Goal: Information Seeking & Learning: Learn about a topic

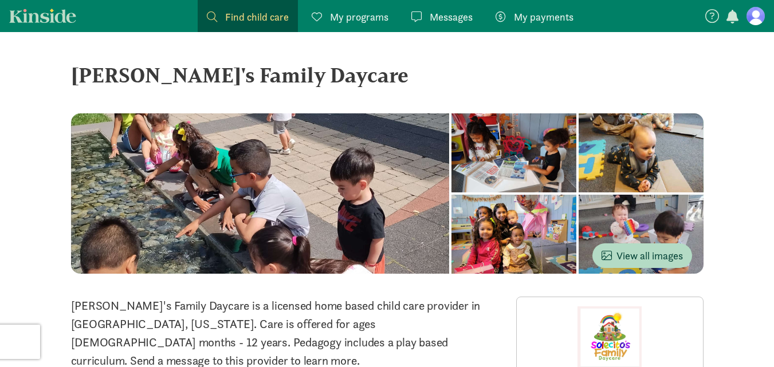
click at [53, 17] on link "Kinside" at bounding box center [42, 16] width 67 height 14
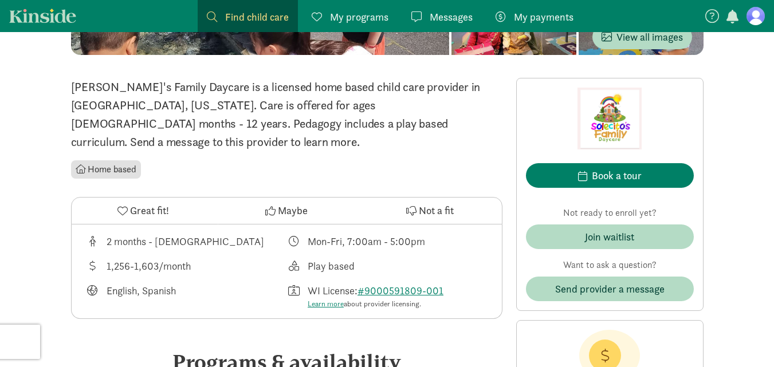
scroll to position [229, 0]
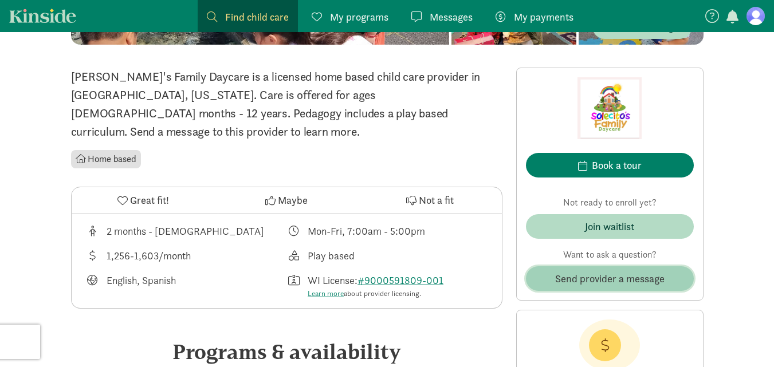
click at [611, 277] on span "Send provider a message" at bounding box center [609, 278] width 109 height 15
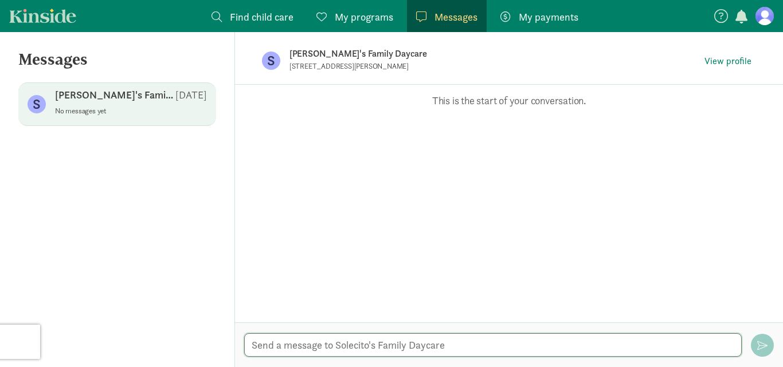
click at [375, 343] on textarea at bounding box center [492, 345] width 497 height 23
paste textarea "My spouse and I are looking for daycare options, and we're very interested in l…"
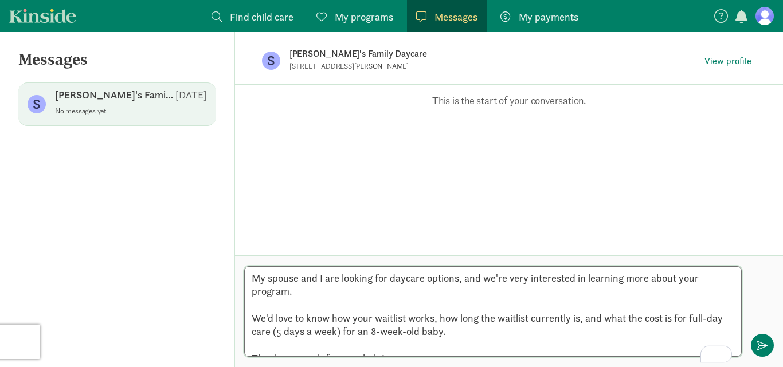
click at [252, 266] on textarea "My spouse and I are looking for daycare options, and we're very interested in l…" at bounding box center [492, 311] width 497 height 91
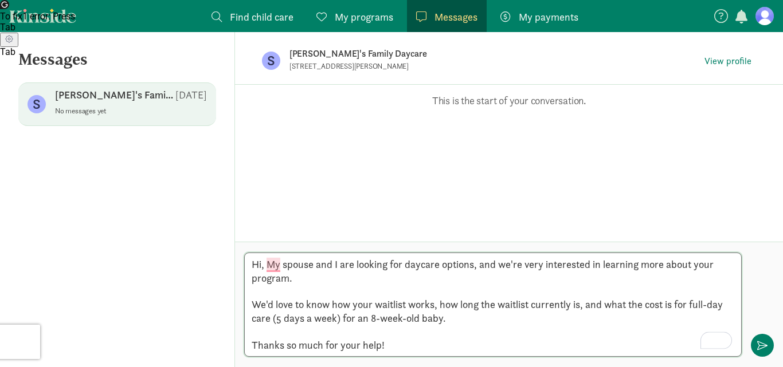
click at [406, 319] on textarea "Hi, My spouse and I are looking for daycare options, and we're very interested …" at bounding box center [492, 305] width 497 height 104
type textarea "Hi, My spouse and I are looking for daycare options, and we're very interested …"
click at [759, 343] on span "button" at bounding box center [762, 345] width 10 height 10
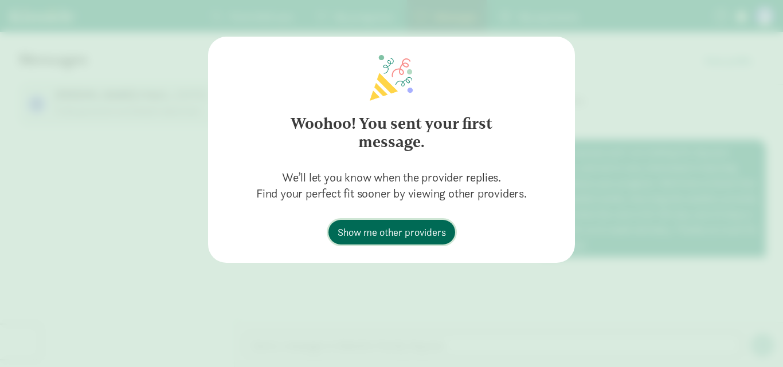
click at [420, 238] on span "Show me other providers" at bounding box center [392, 232] width 108 height 15
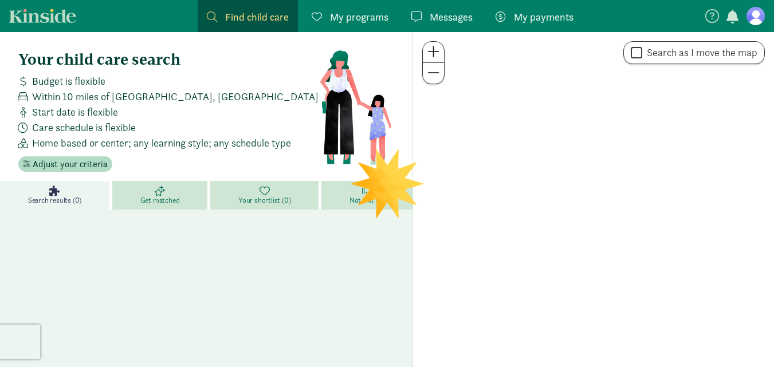
click at [278, 18] on span "Find child care" at bounding box center [257, 16] width 64 height 15
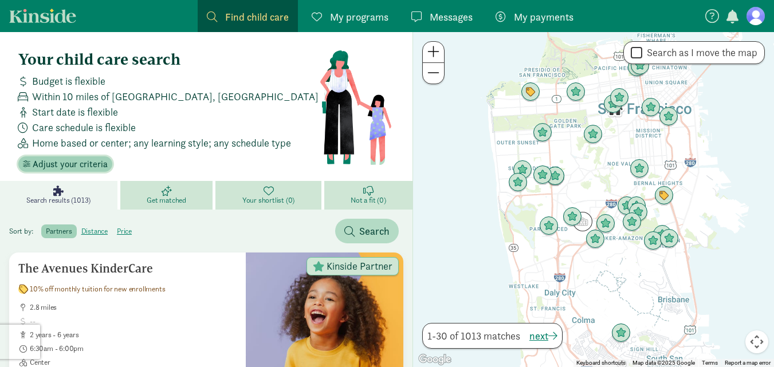
click at [72, 166] on span "Adjust your criteria" at bounding box center [70, 165] width 75 height 14
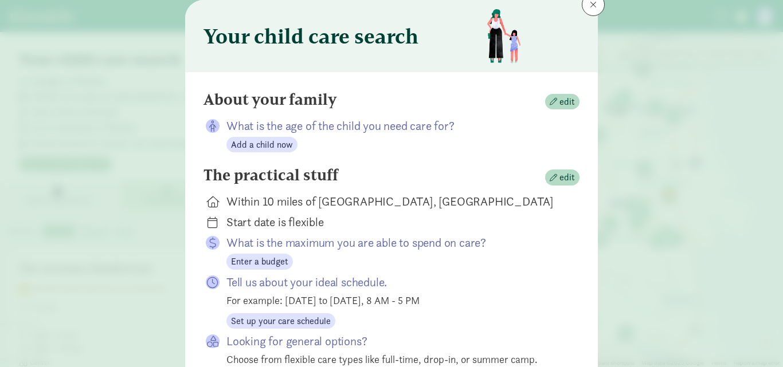
scroll to position [57, 0]
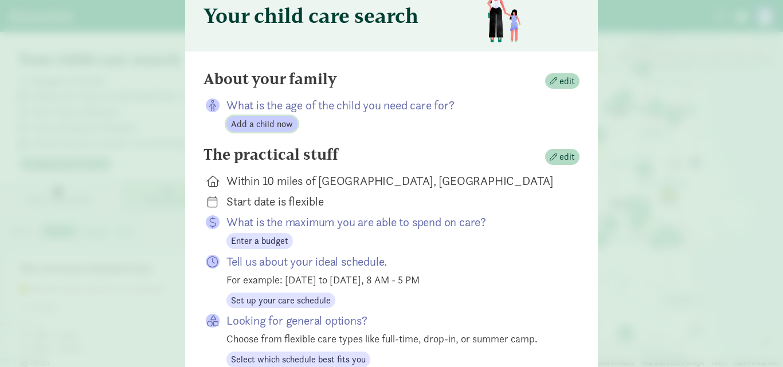
click at [255, 123] on span "Add a child now" at bounding box center [262, 124] width 62 height 14
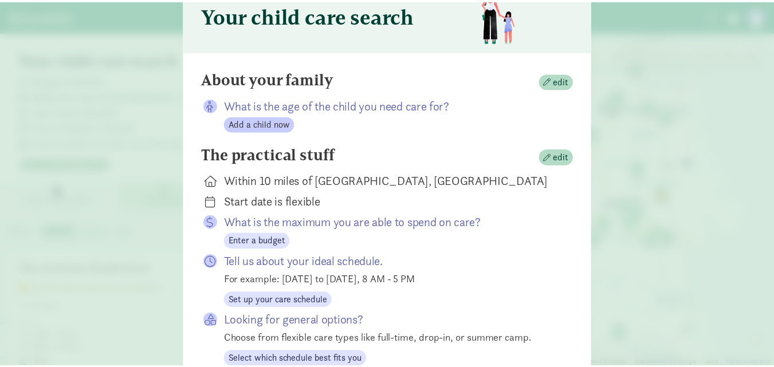
scroll to position [0, 0]
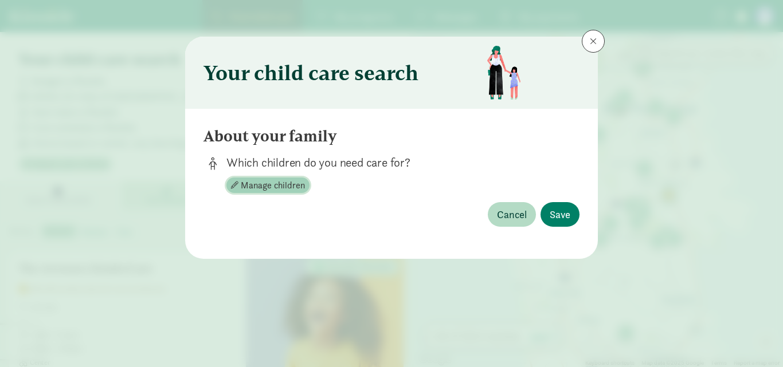
click at [279, 186] on span "Manage children" at bounding box center [273, 186] width 64 height 14
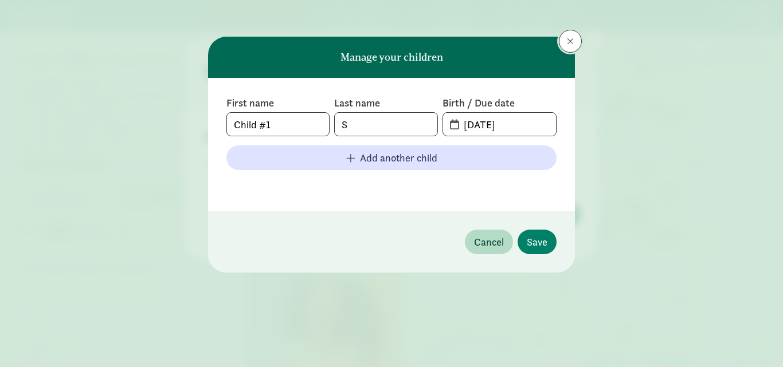
click at [560, 44] on button at bounding box center [570, 41] width 23 height 23
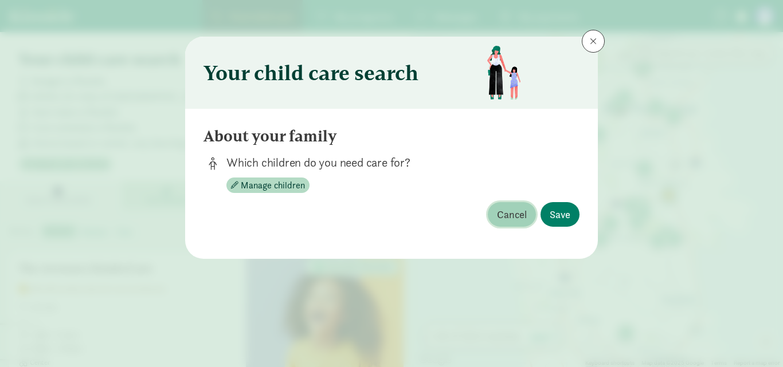
click at [520, 215] on span "Cancel" at bounding box center [512, 214] width 30 height 15
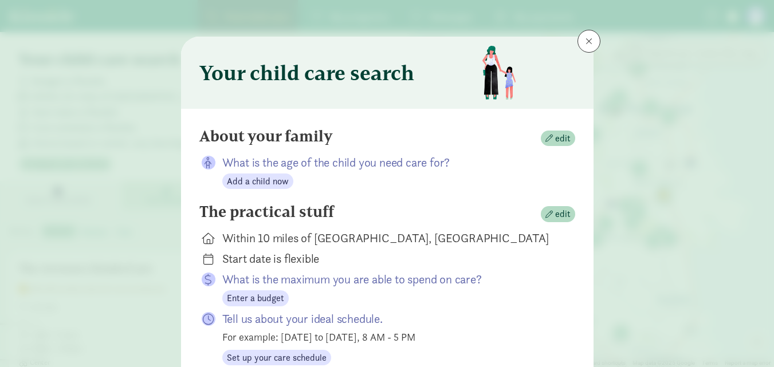
scroll to position [57, 0]
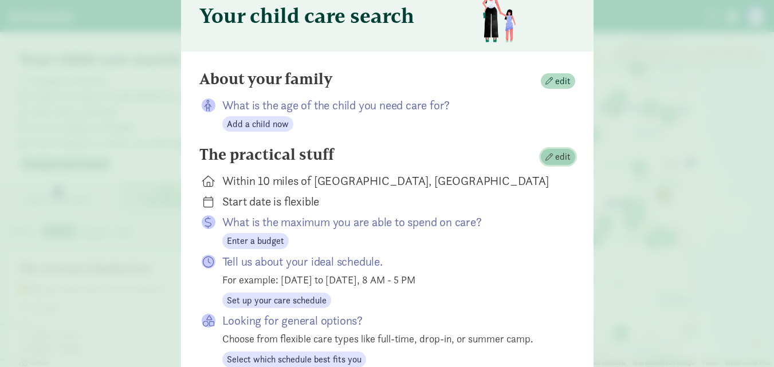
click at [549, 159] on span "button" at bounding box center [549, 157] width 7 height 7
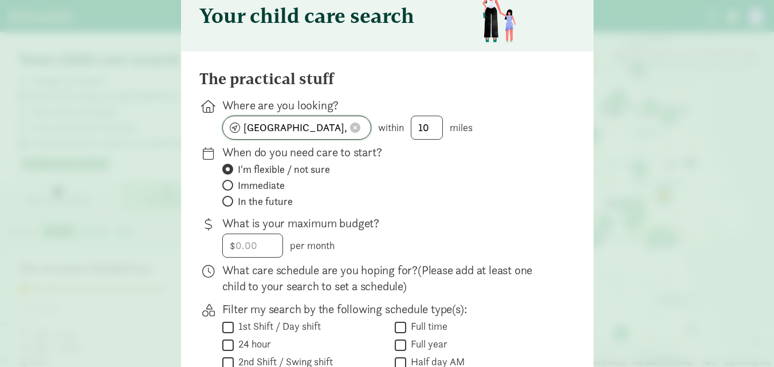
click at [350, 128] on span at bounding box center [355, 128] width 10 height 10
click at [284, 132] on input at bounding box center [297, 127] width 148 height 23
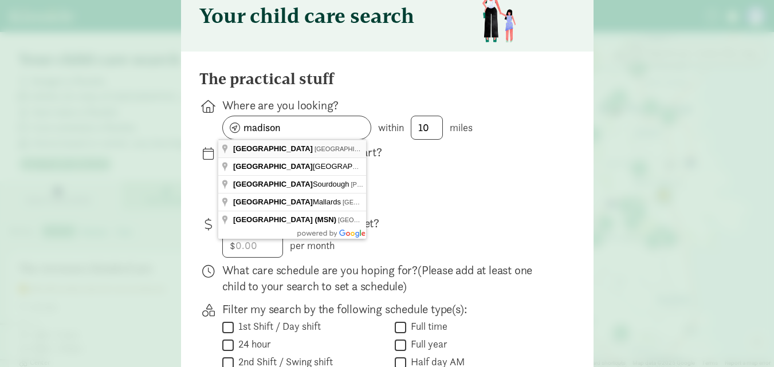
type input "Madison, WI, USA"
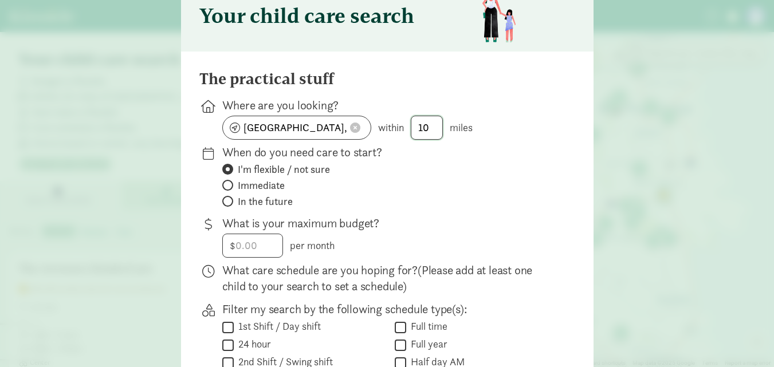
click at [422, 126] on input "10" at bounding box center [426, 127] width 31 height 23
type input "5"
click at [269, 200] on span "In the future" at bounding box center [265, 202] width 55 height 14
click at [230, 200] on input "In the future" at bounding box center [225, 201] width 7 height 7
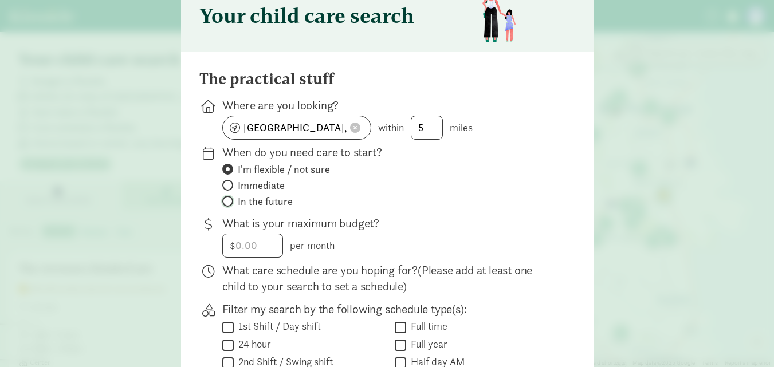
radio input "true"
radio input "false"
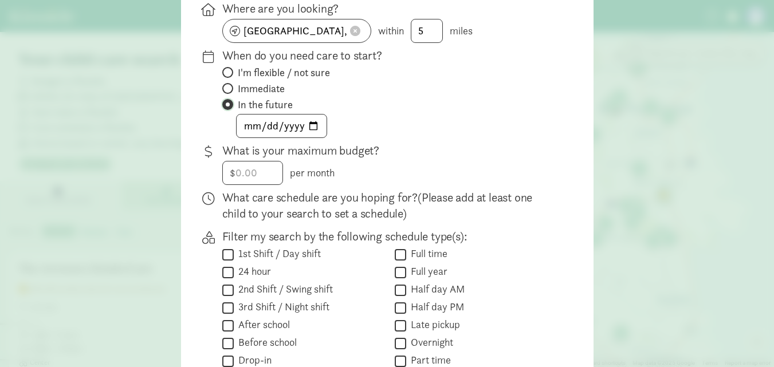
scroll to position [172, 0]
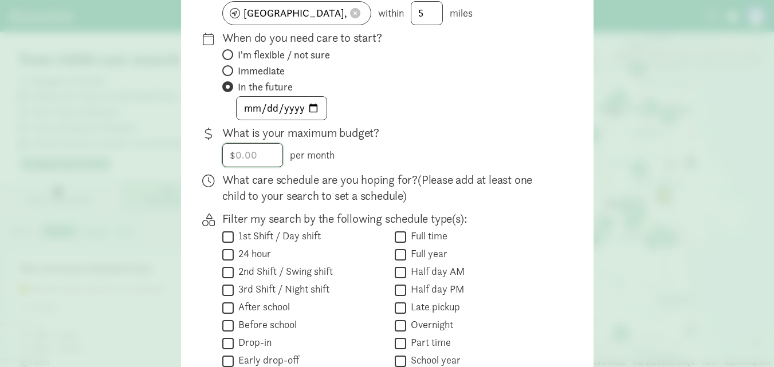
click at [260, 156] on input "number" at bounding box center [253, 155] width 60 height 23
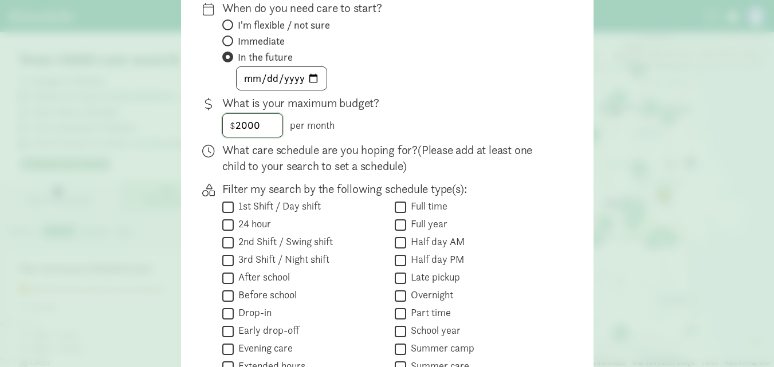
scroll to position [229, 0]
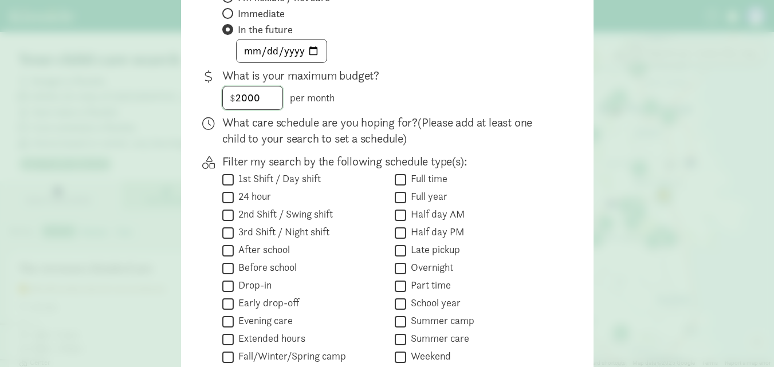
type input "2000"
click at [396, 177] on input "Full time" at bounding box center [400, 179] width 11 height 15
checkbox input "true"
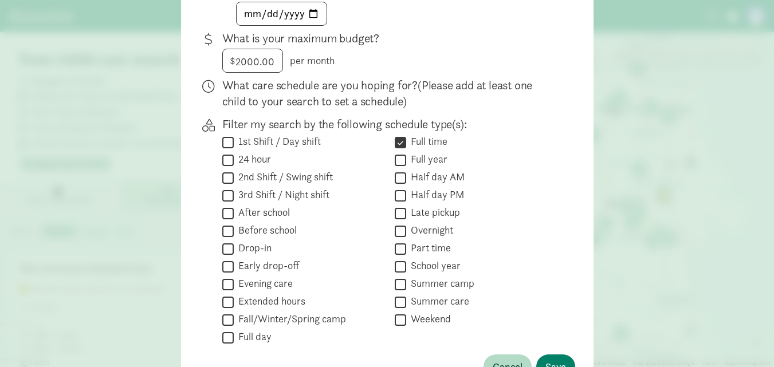
scroll to position [287, 0]
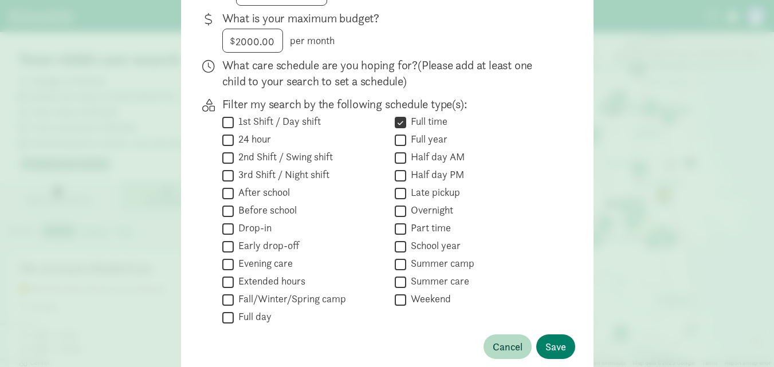
click at [234, 317] on label "Full day" at bounding box center [253, 317] width 38 height 14
click at [232, 317] on input "Full day" at bounding box center [227, 317] width 11 height 15
checkbox input "true"
click at [548, 348] on span "Save" at bounding box center [556, 346] width 21 height 15
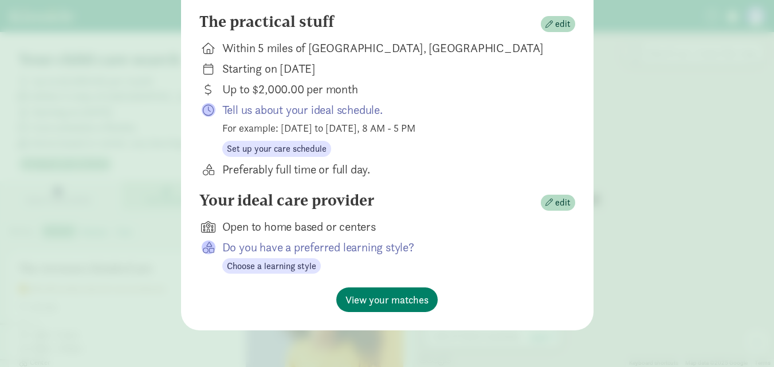
scroll to position [190, 0]
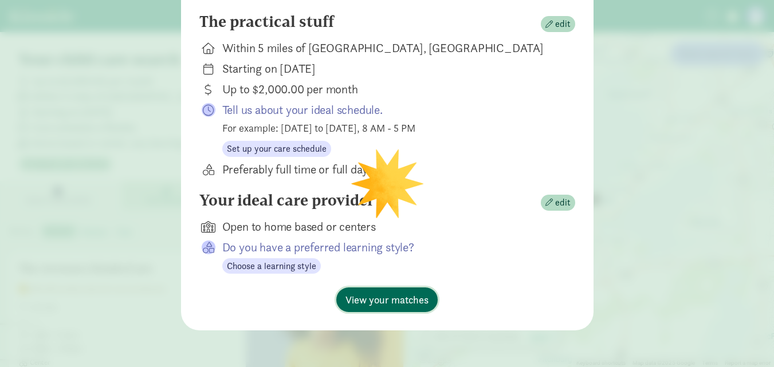
click at [362, 300] on span "View your matches" at bounding box center [387, 299] width 83 height 15
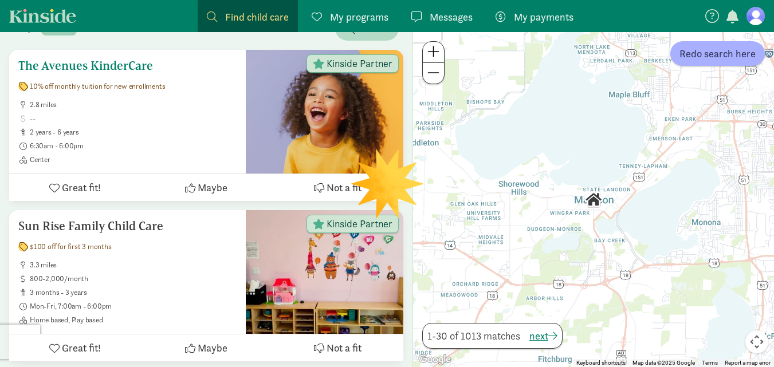
scroll to position [229, 0]
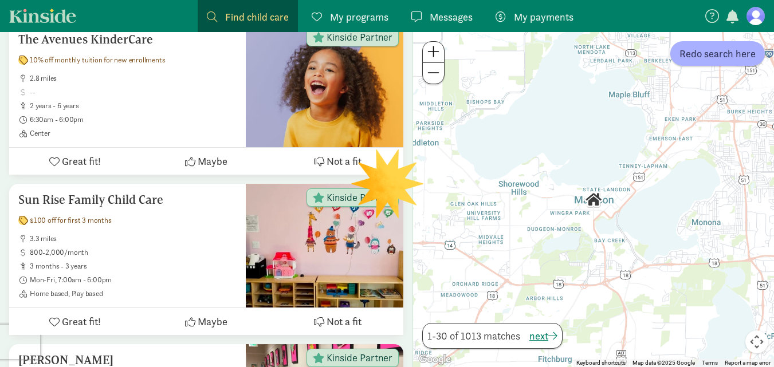
click at [595, 202] on img "Click to see details" at bounding box center [593, 199] width 19 height 19
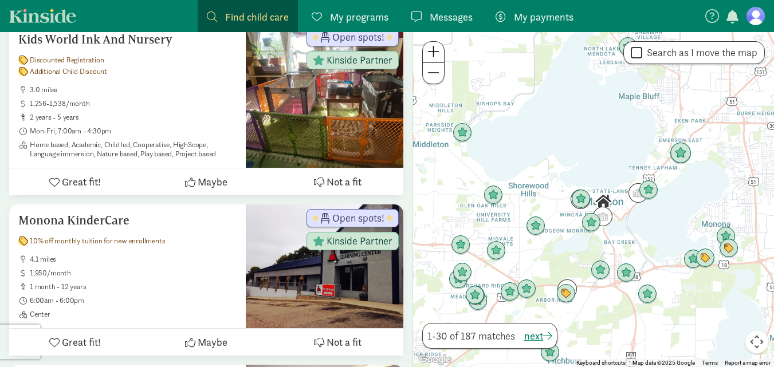
click at [676, 151] on img "Click to see details" at bounding box center [681, 154] width 22 height 22
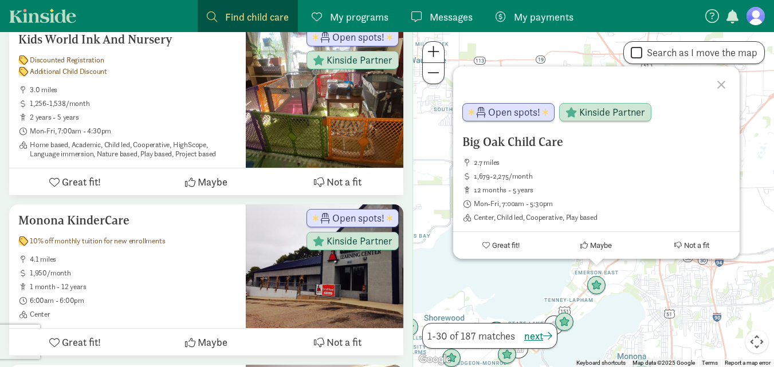
click at [719, 83] on div at bounding box center [723, 82] width 33 height 33
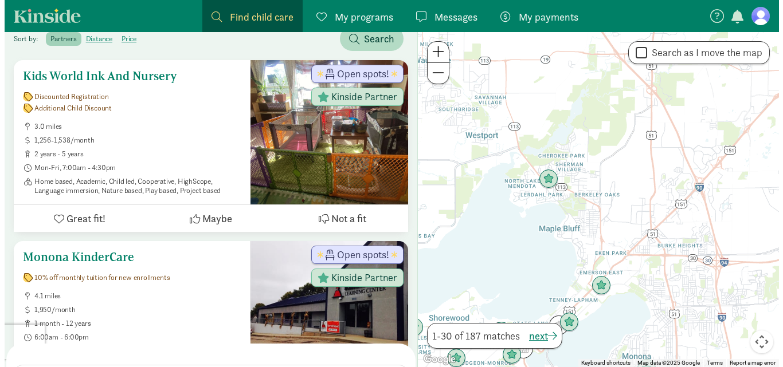
scroll to position [0, 0]
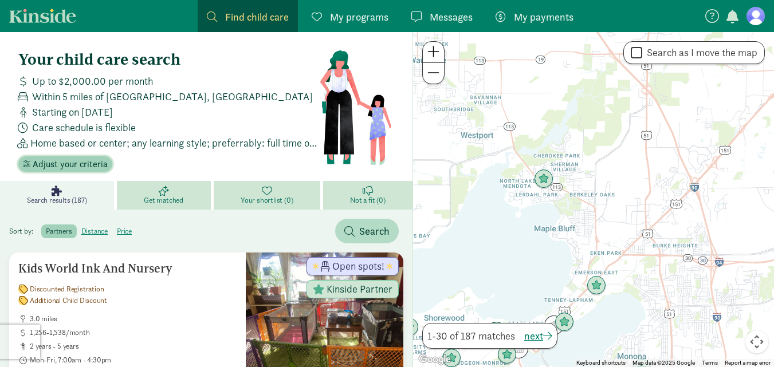
click at [69, 158] on span "Adjust your criteria" at bounding box center [70, 165] width 75 height 14
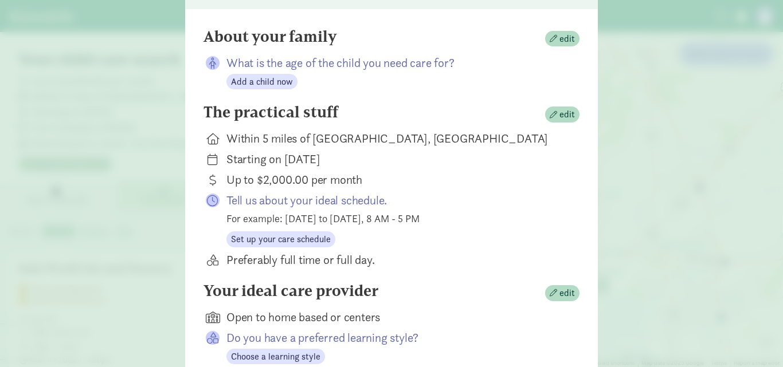
scroll to position [115, 0]
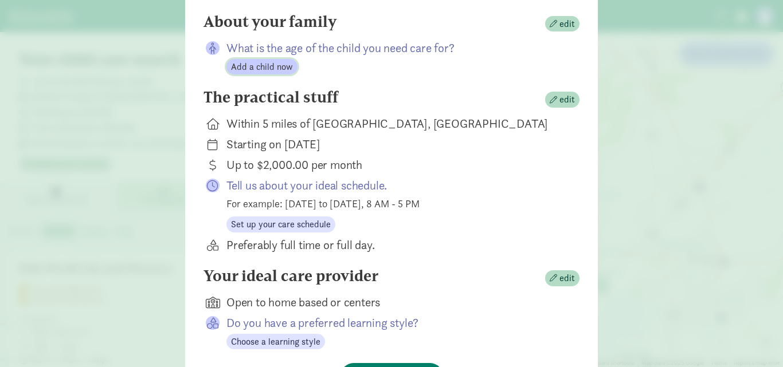
click at [261, 70] on span "Add a child now" at bounding box center [262, 67] width 62 height 14
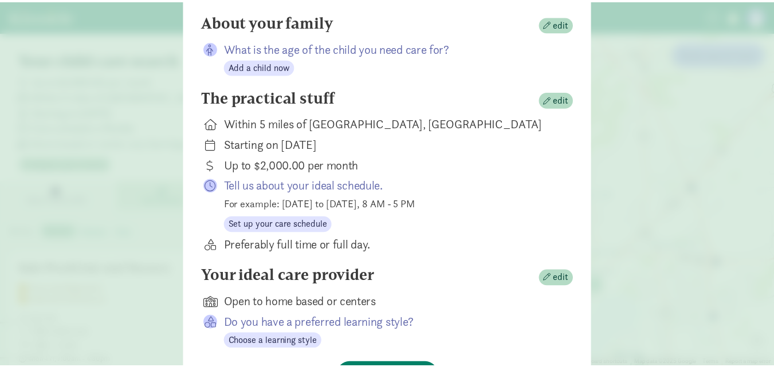
scroll to position [0, 0]
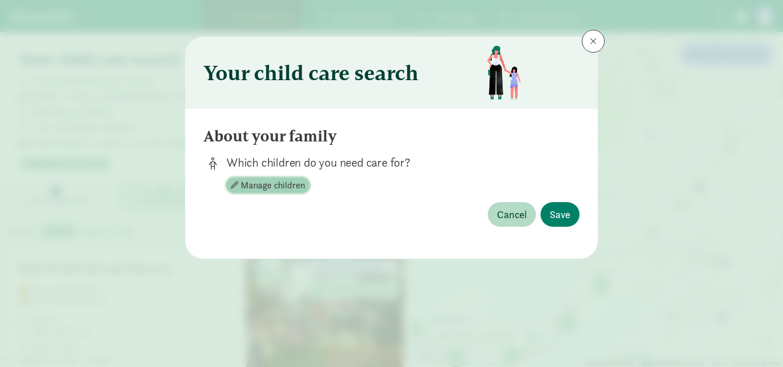
click at [277, 186] on span "Manage children" at bounding box center [273, 186] width 64 height 14
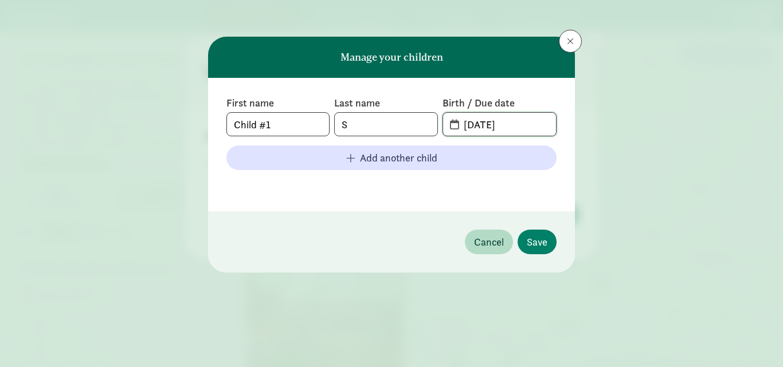
click at [473, 125] on input "08-11-2025" at bounding box center [506, 124] width 99 height 23
click at [505, 121] on input "08-11-2025" at bounding box center [506, 124] width 99 height 23
click at [487, 128] on input "08-11-2025" at bounding box center [506, 124] width 99 height 23
type input "05-11-2026"
click at [406, 193] on footer at bounding box center [391, 186] width 330 height 14
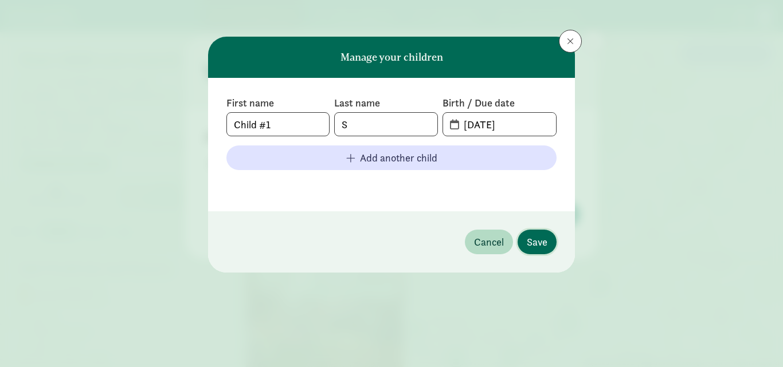
click at [546, 244] on span "Save" at bounding box center [537, 241] width 21 height 15
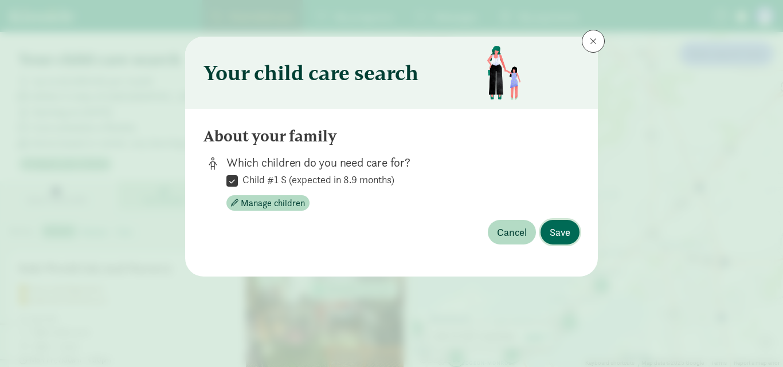
click at [560, 236] on span "Save" at bounding box center [560, 232] width 21 height 15
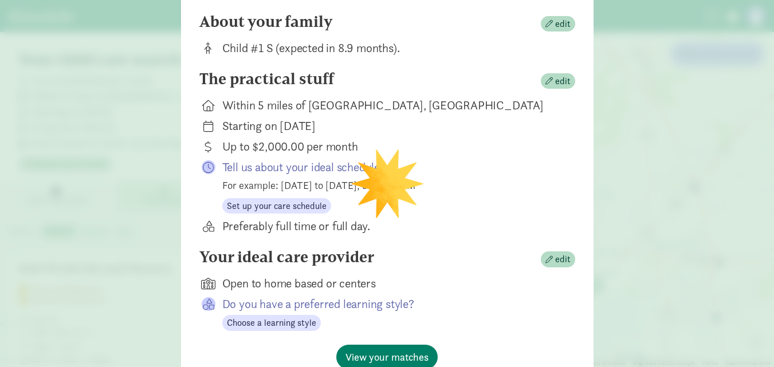
scroll to position [172, 0]
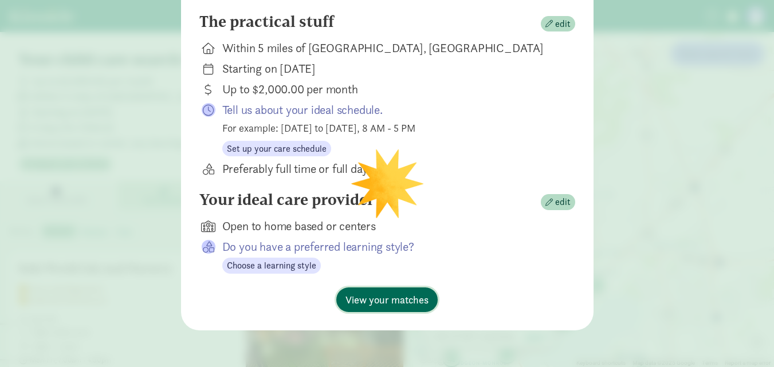
click at [356, 302] on span "View your matches" at bounding box center [387, 299] width 83 height 15
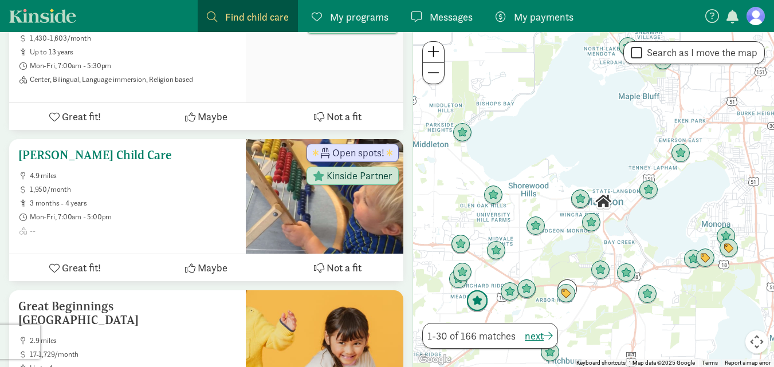
scroll to position [1204, 0]
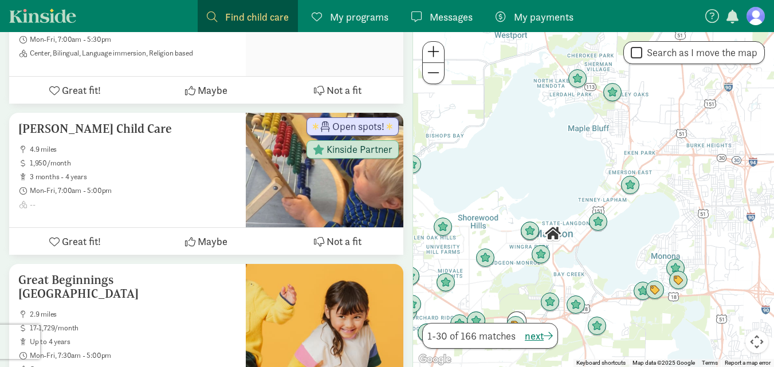
drag, startPoint x: 615, startPoint y: 116, endPoint x: 562, endPoint y: 150, distance: 63.1
click at [562, 150] on div at bounding box center [593, 199] width 361 height 335
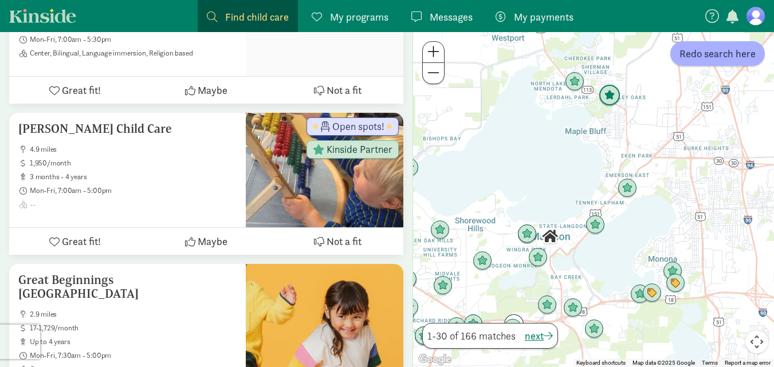
click at [613, 102] on img "Click to see details" at bounding box center [610, 96] width 22 height 22
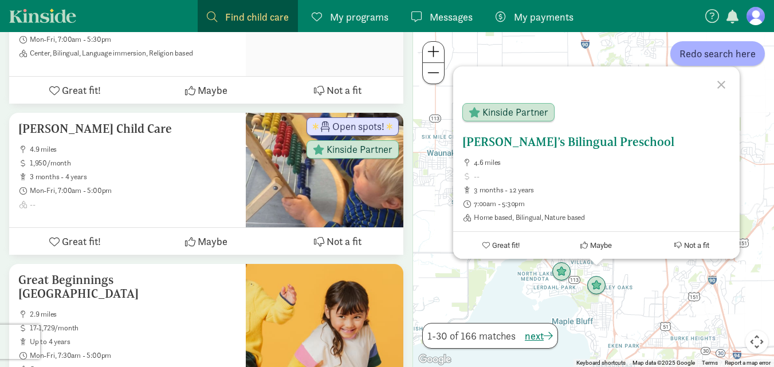
click at [496, 112] on span "Kinside Partner" at bounding box center [516, 112] width 66 height 10
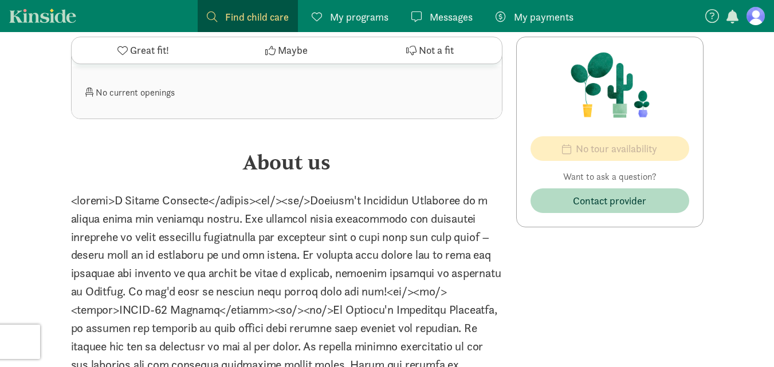
scroll to position [458, 0]
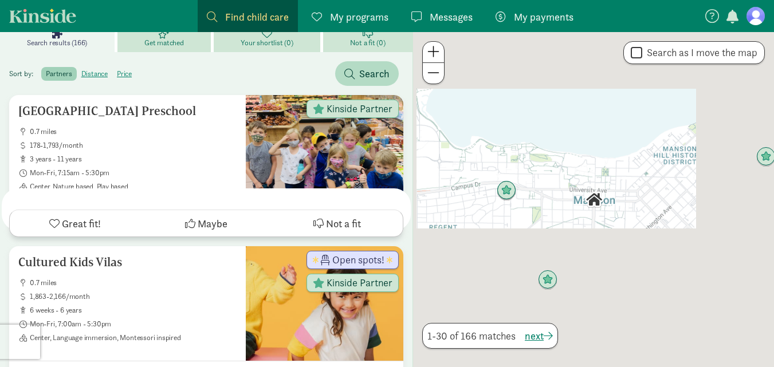
scroll to position [458, 0]
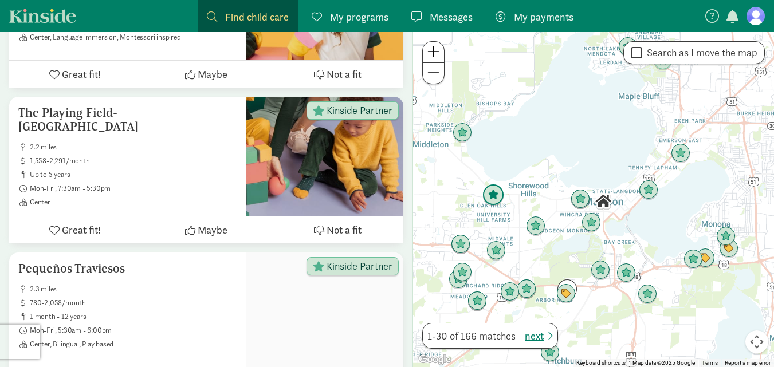
click at [491, 193] on img "Click to see details" at bounding box center [494, 196] width 22 height 22
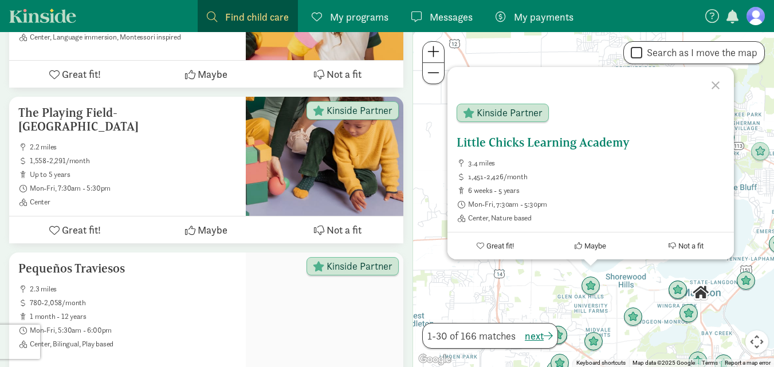
click at [521, 142] on h5 "Little Chicks Learning Academy" at bounding box center [591, 143] width 268 height 14
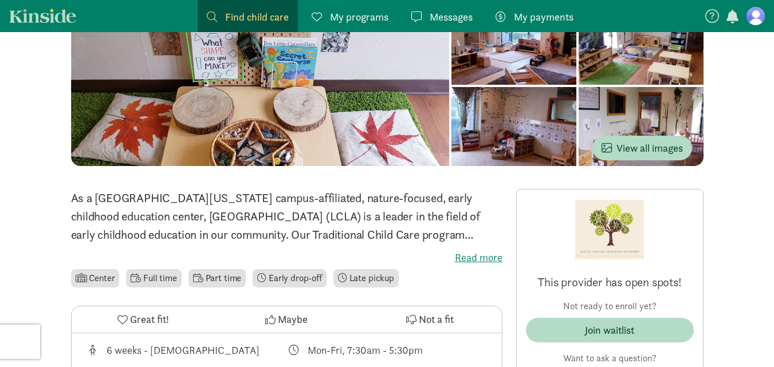
scroll to position [172, 0]
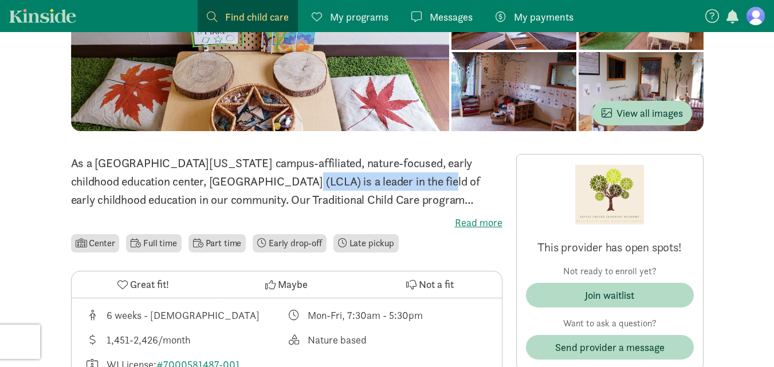
drag, startPoint x: 211, startPoint y: 184, endPoint x: 369, endPoint y: 188, distance: 157.1
click at [369, 188] on p "As a [GEOGRAPHIC_DATA][US_STATE] campus-affiliated, nature-focused, early child…" at bounding box center [287, 181] width 432 height 55
copy p "Little Chicks Learning Academy"
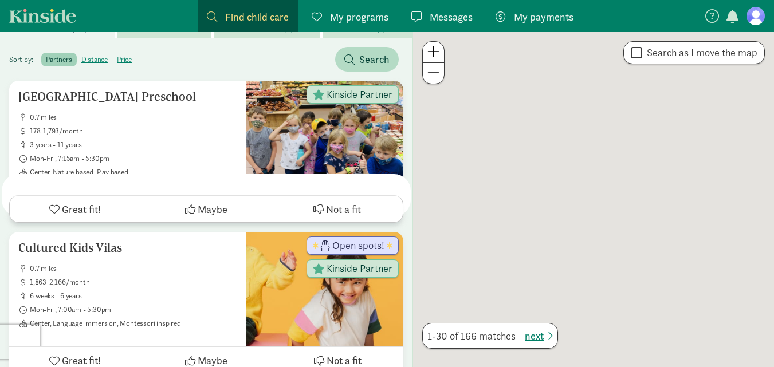
scroll to position [458, 0]
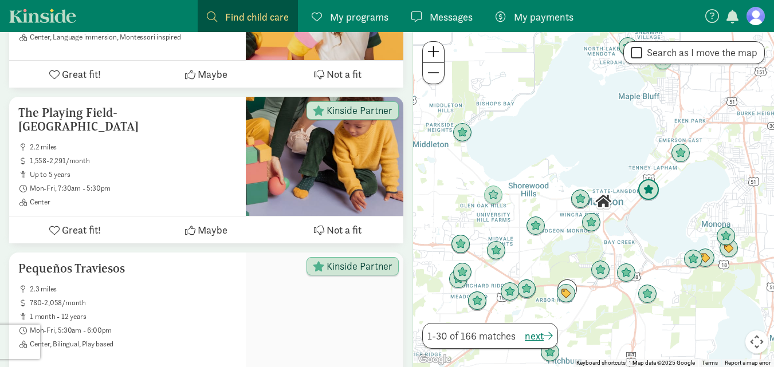
click at [646, 194] on img "Click to see details" at bounding box center [649, 190] width 22 height 22
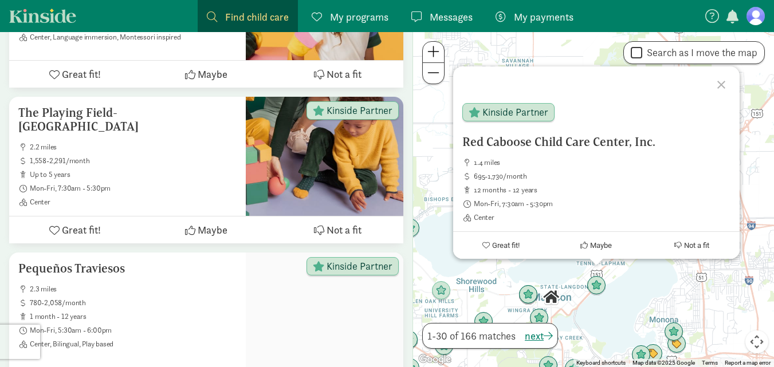
click at [642, 292] on div "Red Caboose Child Care Center, Inc. 1.4 miles 695-1,730/month 12 months - 12 ye…" at bounding box center [593, 199] width 361 height 335
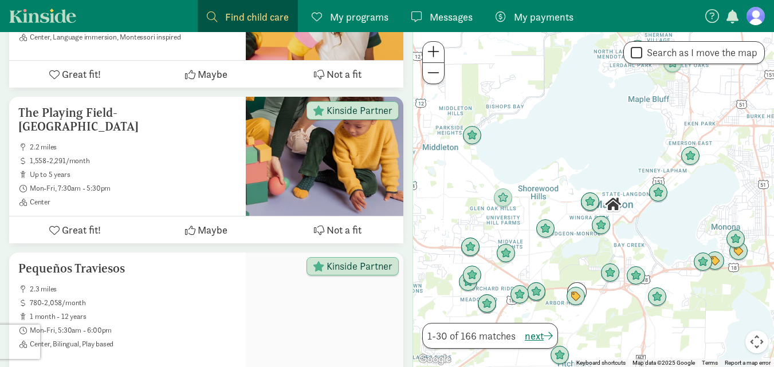
drag, startPoint x: 645, startPoint y: 300, endPoint x: 701, endPoint y: 198, distance: 116.5
click at [701, 198] on div at bounding box center [593, 199] width 361 height 335
click at [544, 232] on img "Click to see details" at bounding box center [546, 229] width 22 height 22
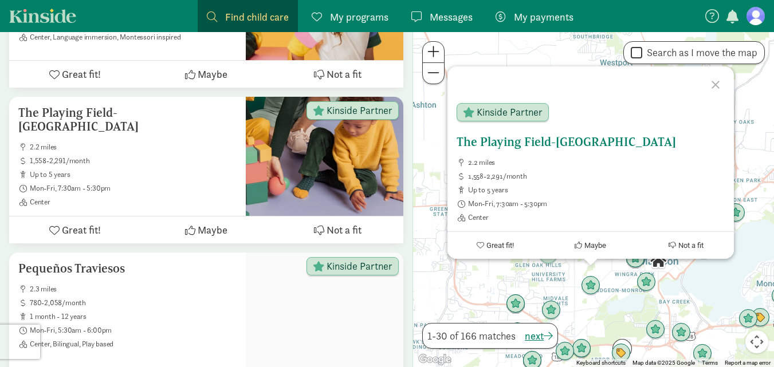
click at [497, 142] on h5 "The Playing Field-Midtown" at bounding box center [591, 142] width 268 height 14
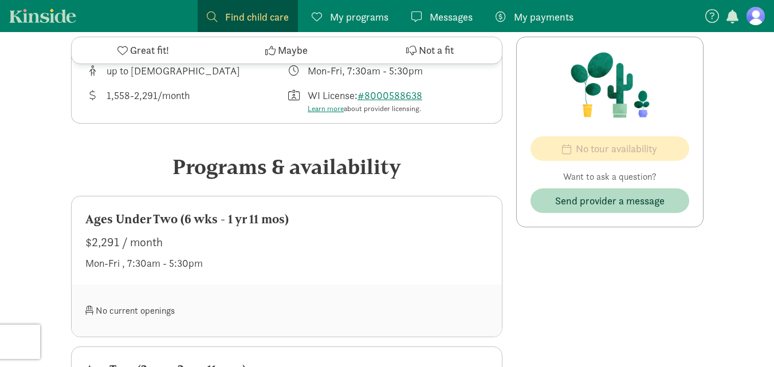
scroll to position [401, 0]
